Goal: Obtain resource: Download file/media

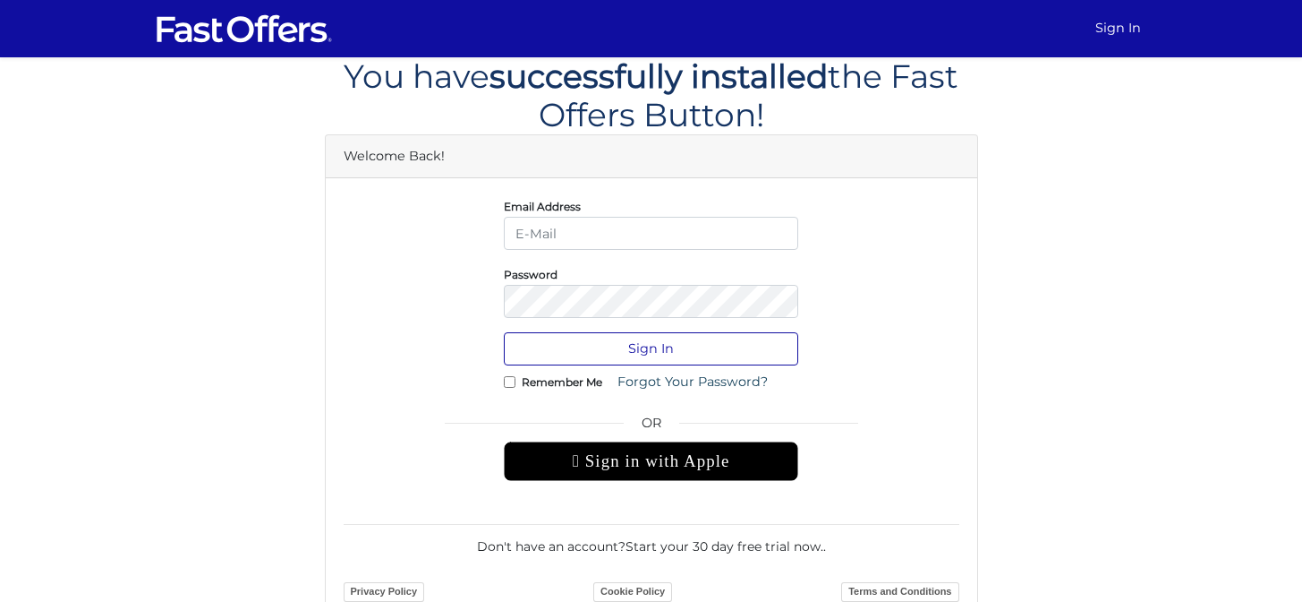
type input "[EMAIL_ADDRESS][DOMAIN_NAME]"
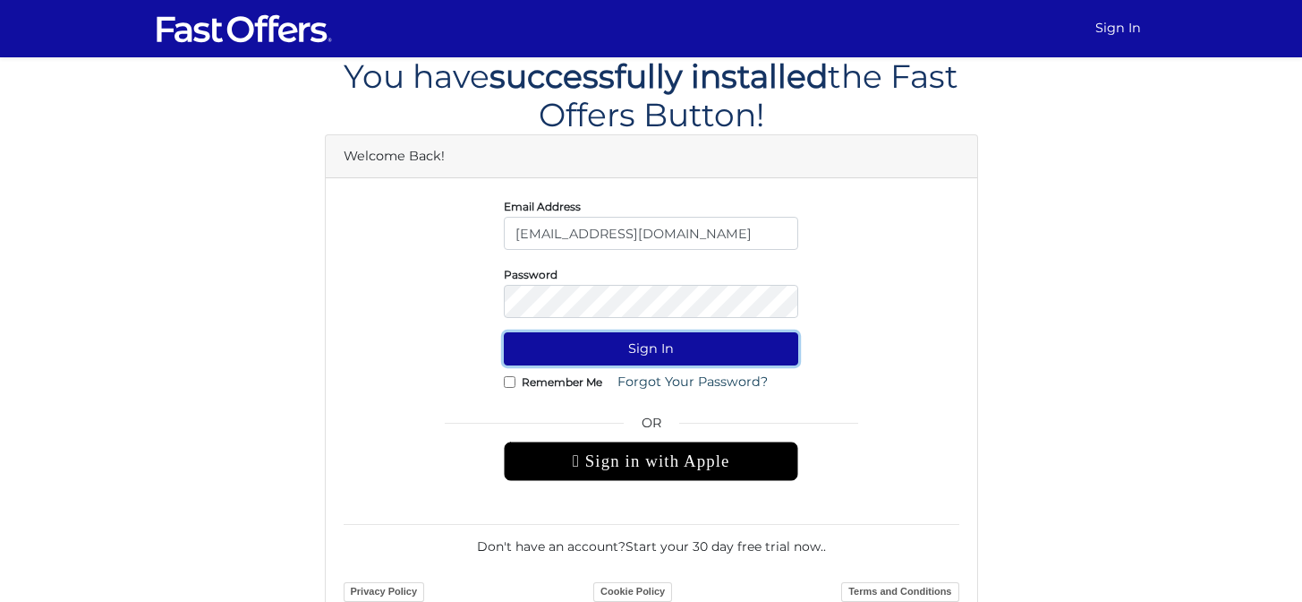
click at [680, 348] on button "Sign In" at bounding box center [651, 348] width 294 height 33
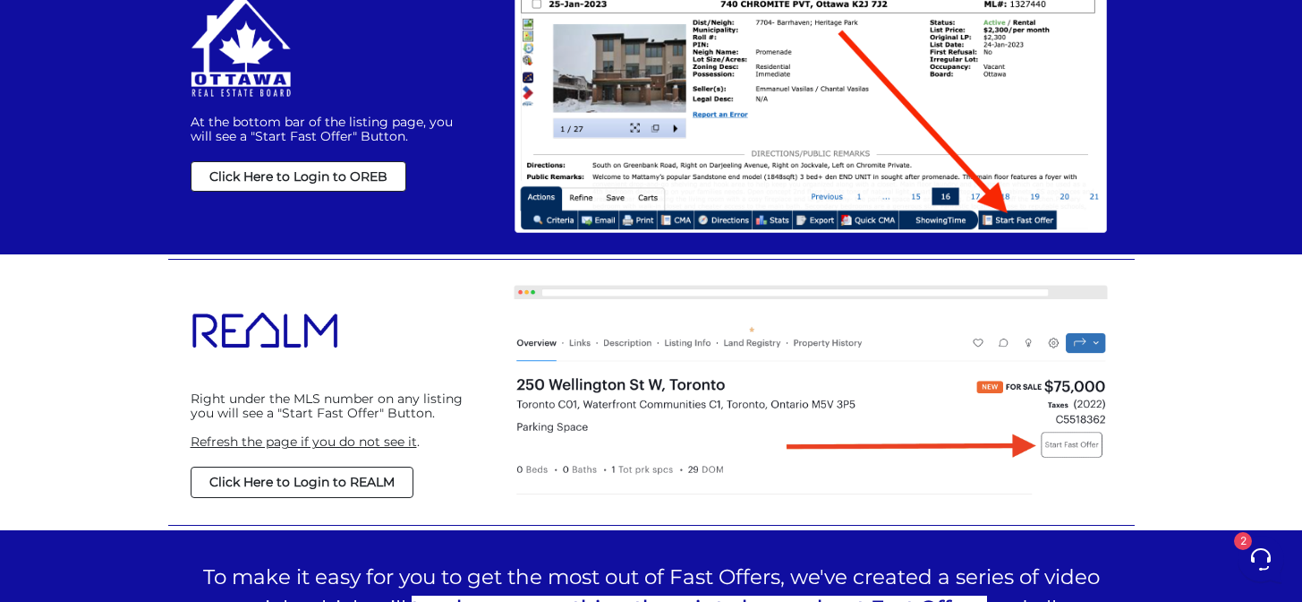
scroll to position [1308, 0]
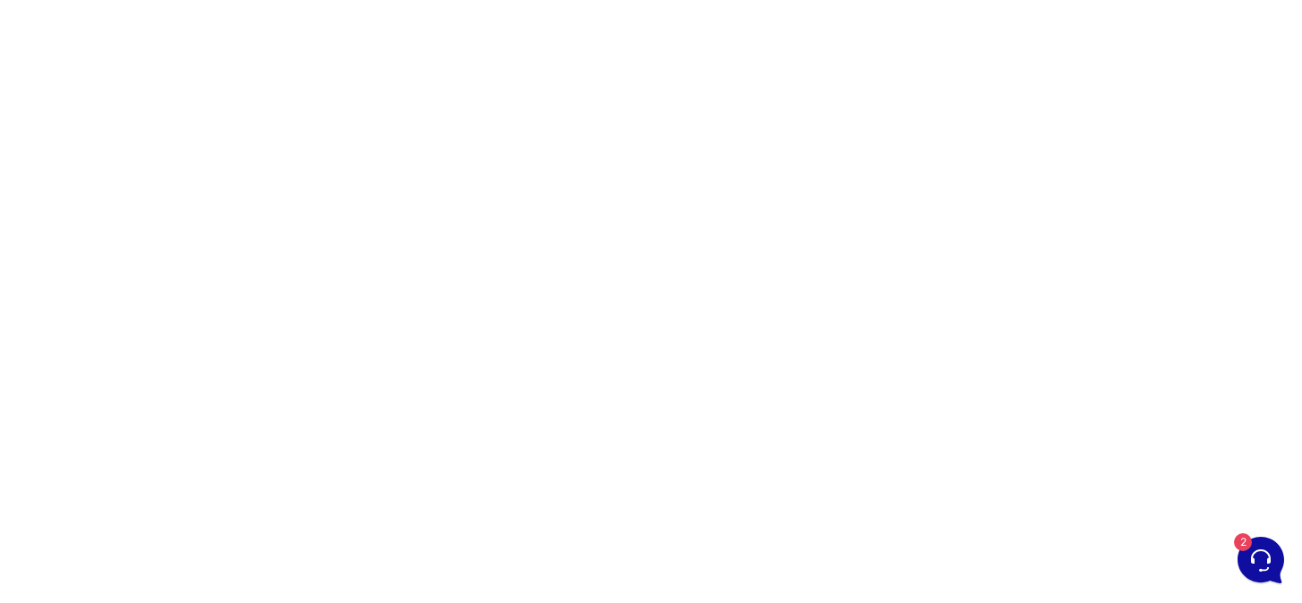
scroll to position [127, 0]
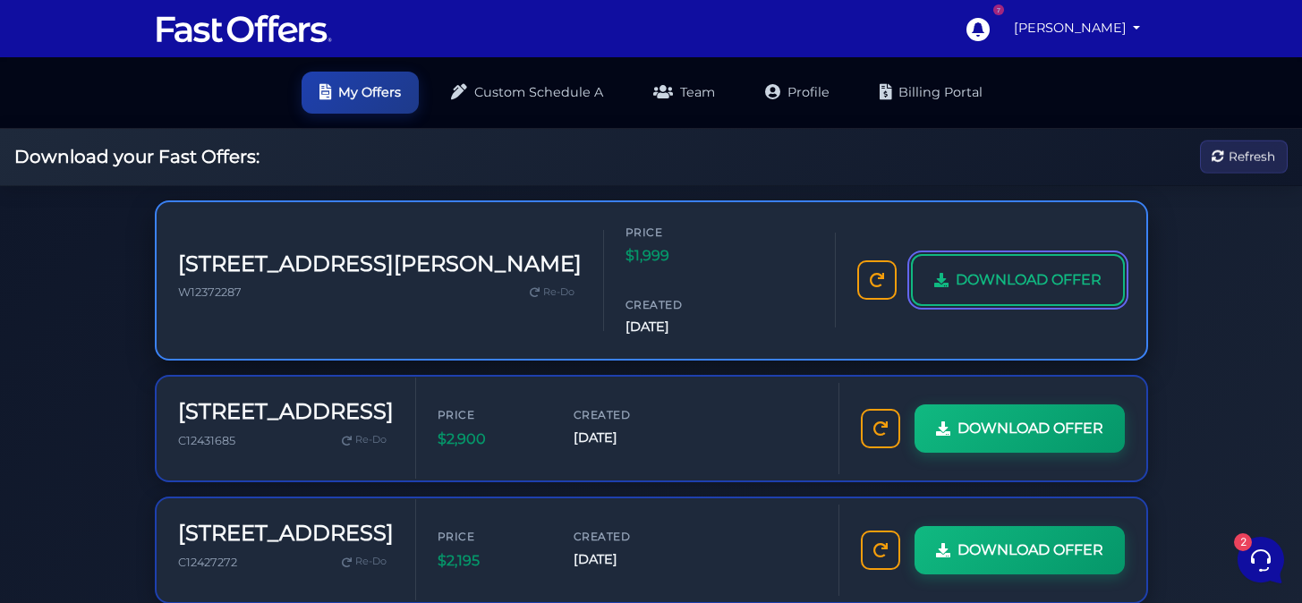
click at [982, 269] on span "DOWNLOAD OFFER" at bounding box center [1029, 280] width 146 height 23
